Goal: Task Accomplishment & Management: Manage account settings

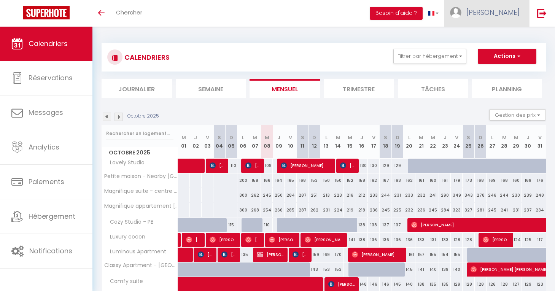
click at [506, 2] on link "[PERSON_NAME]" at bounding box center [487, 13] width 85 height 27
click at [493, 39] on link "Paramètres" at bounding box center [499, 38] width 56 height 13
select select "28"
select select "fr"
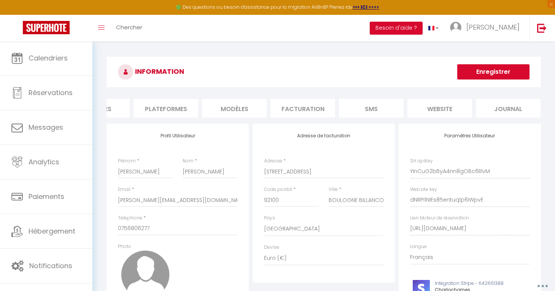
click at [454, 104] on li "website" at bounding box center [440, 108] width 65 height 19
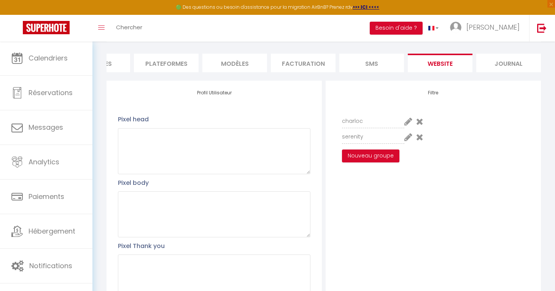
scroll to position [102, 0]
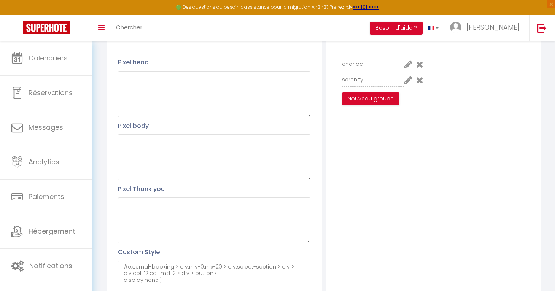
click at [408, 61] on icon at bounding box center [409, 64] width 8 height 9
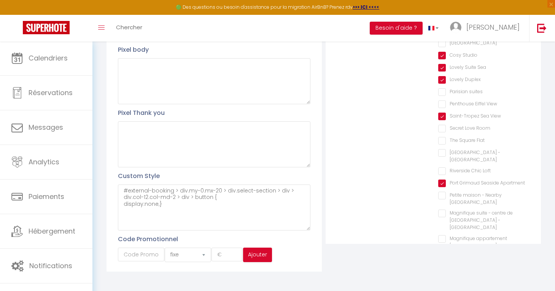
scroll to position [178, 0]
click at [442, 236] on AM "Magnifique appartement [GEOGRAPHIC_DATA] - AM" at bounding box center [484, 240] width 91 height 8
checkbox AM "true"
click at [442, 211] on div "Magnifique suite - centre de [GEOGRAPHIC_DATA] - [GEOGRAPHIC_DATA]" at bounding box center [484, 222] width 91 height 22
click at [442, 211] on Roussel "Magnifique suite - centre de [GEOGRAPHIC_DATA] - [GEOGRAPHIC_DATA]" at bounding box center [484, 215] width 91 height 8
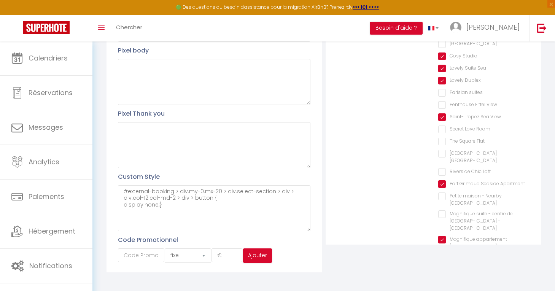
checkbox Roussel "true"
click at [442, 193] on Tropez "Petite maison - Nearby [GEOGRAPHIC_DATA]" at bounding box center [484, 197] width 91 height 8
checkbox Tropez "true"
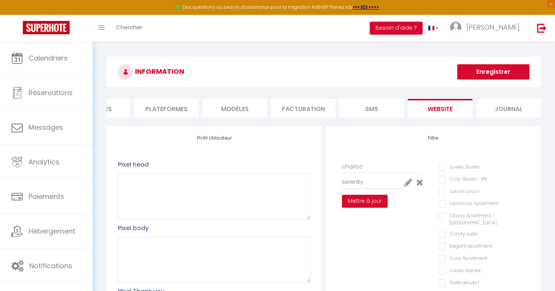
scroll to position [0, 0]
click at [407, 142] on div "Filtre charloc serenity Mettre à jour Lovely Studio Cozy Studio - PB Luxury coc…" at bounding box center [433, 274] width 215 height 297
click at [494, 72] on button "Enregistrer" at bounding box center [494, 71] width 72 height 15
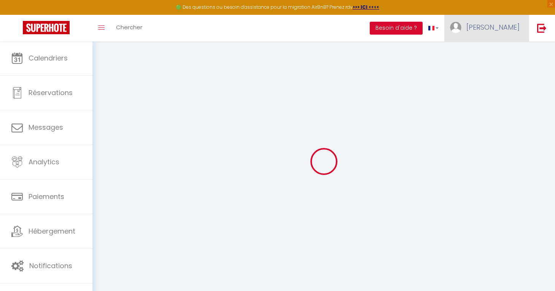
click at [502, 29] on span "[PERSON_NAME]" at bounding box center [493, 27] width 53 height 10
click at [496, 46] on link "Paramètres" at bounding box center [499, 52] width 56 height 13
click at [495, 48] on link "Paramètres" at bounding box center [499, 52] width 56 height 13
click at [495, 54] on link "Paramètres" at bounding box center [499, 52] width 56 height 13
click at [448, 88] on div at bounding box center [324, 161] width 445 height 223
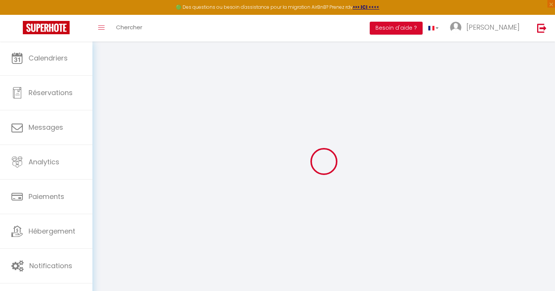
click at [69, 39] on link at bounding box center [46, 28] width 93 height 27
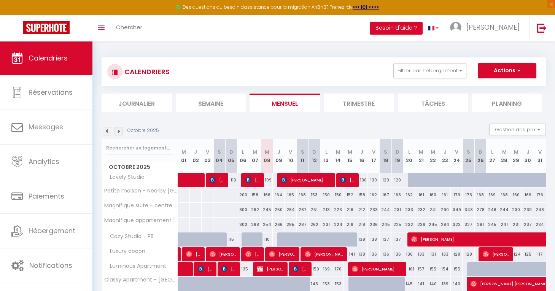
click at [69, 49] on link "Calendriers" at bounding box center [46, 58] width 93 height 34
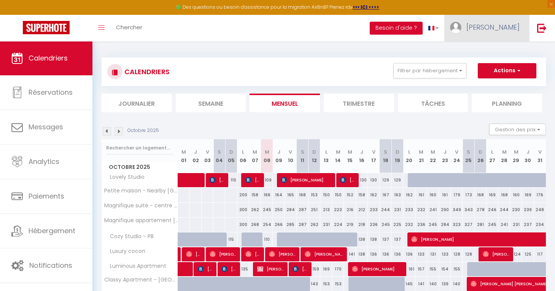
click at [498, 30] on span "[PERSON_NAME]" at bounding box center [493, 27] width 53 height 10
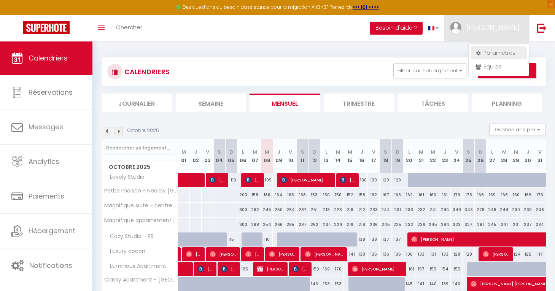
click at [498, 52] on link "Paramètres" at bounding box center [499, 52] width 56 height 13
select select "28"
select select "fr"
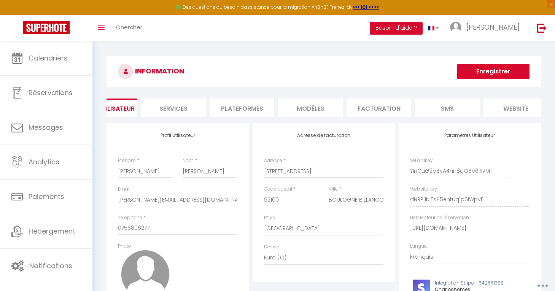
scroll to position [0, 65]
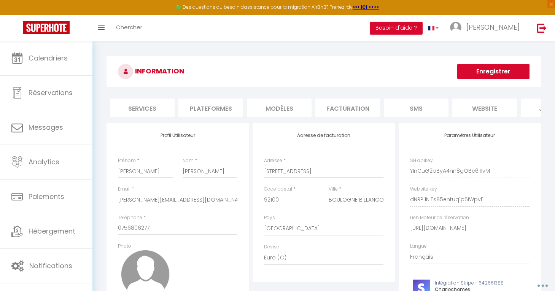
click at [482, 109] on li "website" at bounding box center [485, 108] width 65 height 19
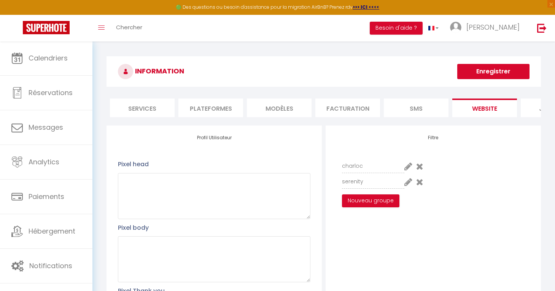
click at [411, 163] on icon at bounding box center [409, 166] width 8 height 9
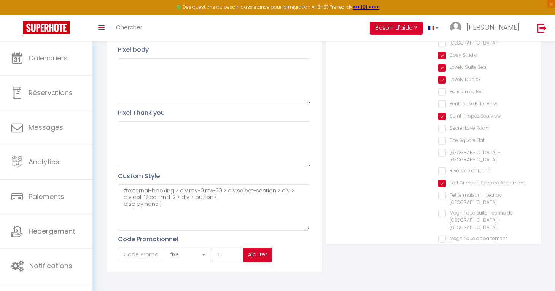
scroll to position [178, 0]
click at [464, 193] on Tropez "Petite maison - Nearby [GEOGRAPHIC_DATA]" at bounding box center [484, 197] width 91 height 8
checkbox Tropez "true"
click at [464, 211] on Roussel "Magnifique suite - centre de [GEOGRAPHIC_DATA] - [GEOGRAPHIC_DATA]" at bounding box center [484, 215] width 91 height 8
checkbox Roussel "true"
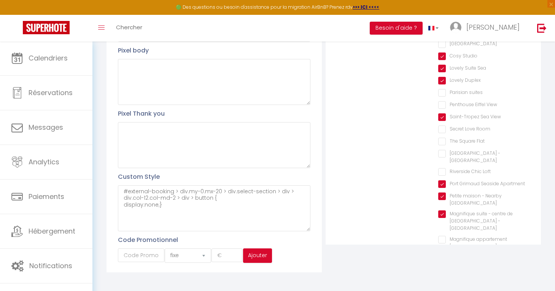
click at [463, 236] on AM "Magnifique appartement [GEOGRAPHIC_DATA] - AM" at bounding box center [484, 240] width 91 height 8
checkbox AM "true"
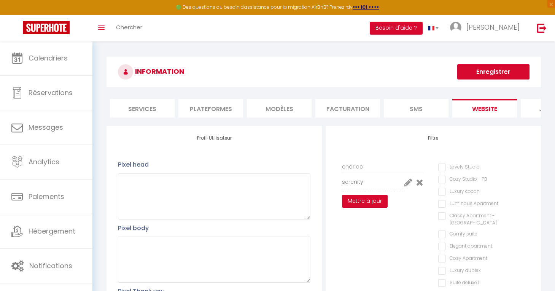
scroll to position [0, 0]
click at [365, 202] on button "Mettre à jour" at bounding box center [365, 201] width 46 height 13
